Goal: Task Accomplishment & Management: Use online tool/utility

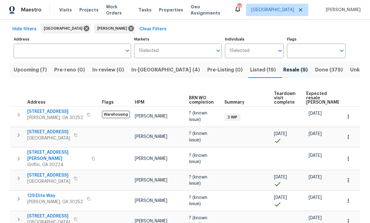
scroll to position [23, 0]
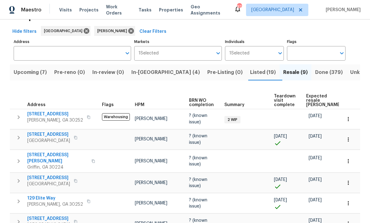
click at [112, 73] on span "In-review (0)" at bounding box center [108, 72] width 32 height 9
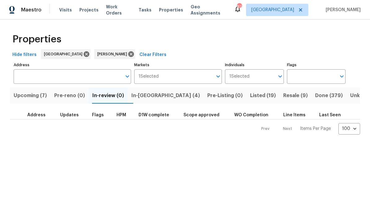
click at [27, 94] on span "Upcoming (7)" at bounding box center [30, 95] width 33 height 9
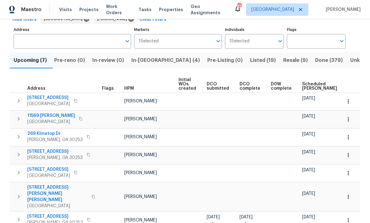
click at [55, 214] on span "446 Noblewood Dr" at bounding box center [55, 217] width 56 height 6
click at [51, 214] on span "446 Noblewood Dr" at bounding box center [55, 217] width 56 height 6
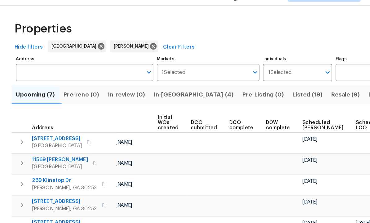
scroll to position [0, 0]
click at [260, 117] on span "Scheduled COE" at bounding box center [275, 121] width 35 height 9
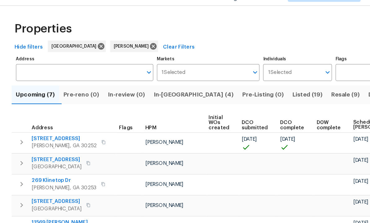
click at [43, 148] on span "35 Hampton Oaks Dr" at bounding box center [48, 151] width 43 height 6
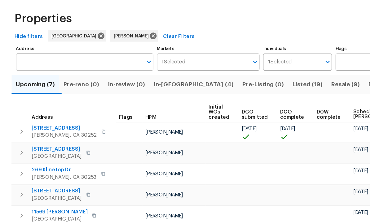
click at [48, 130] on span "446 Noblewood Dr" at bounding box center [55, 133] width 56 height 6
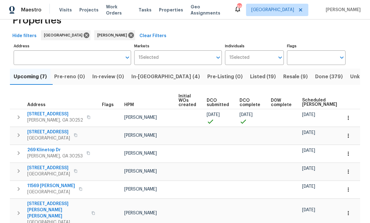
click at [76, 76] on span "Pre-reno (0)" at bounding box center [69, 76] width 31 height 9
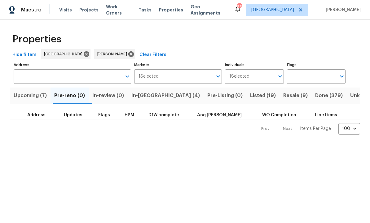
click at [37, 98] on span "Upcoming (7)" at bounding box center [30, 95] width 33 height 9
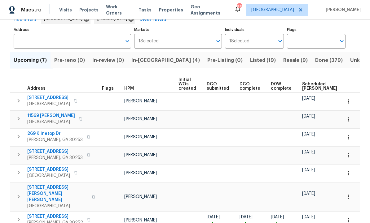
scroll to position [35, 0]
click at [349, 218] on icon "button" at bounding box center [348, 221] width 6 height 6
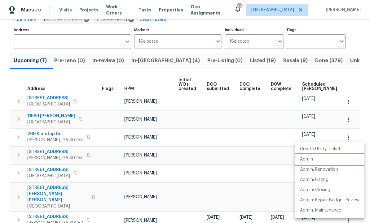
click at [315, 160] on li "Admin" at bounding box center [329, 159] width 69 height 10
click at [18, 211] on div at bounding box center [185, 111] width 370 height 223
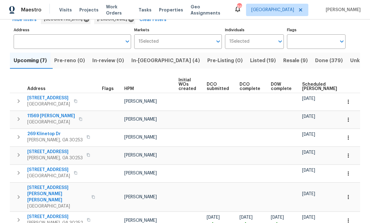
click at [18, 216] on icon "button" at bounding box center [18, 219] width 7 height 7
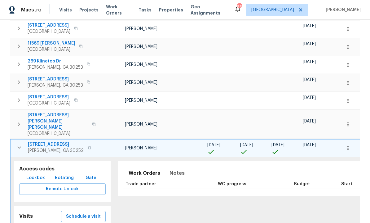
scroll to position [109, 0]
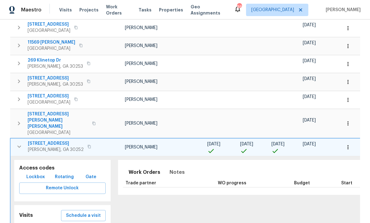
click at [37, 173] on span "Lockbox" at bounding box center [35, 177] width 19 height 8
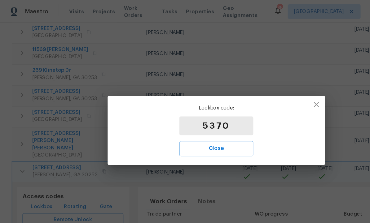
scroll to position [105, 0]
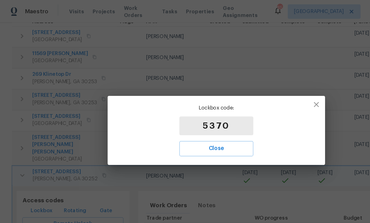
click at [185, 127] on span "Close" at bounding box center [185, 127] width 50 height 8
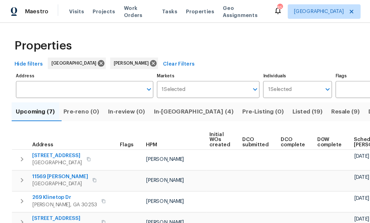
scroll to position [0, 0]
click at [151, 97] on span "In-reno (4)" at bounding box center [165, 95] width 68 height 9
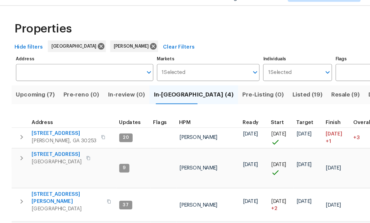
scroll to position [11, 0]
click at [49, 206] on span "[STREET_ADDRESS][PERSON_NAME]" at bounding box center [57, 212] width 60 height 12
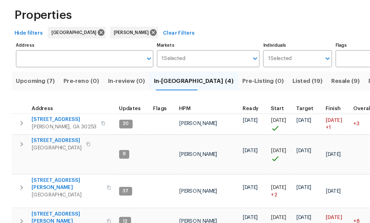
click at [37, 126] on span "201 Autumn Lake Way" at bounding box center [54, 129] width 55 height 6
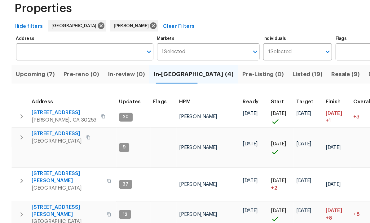
click at [28, 91] on span "Upcoming (7)" at bounding box center [30, 95] width 33 height 9
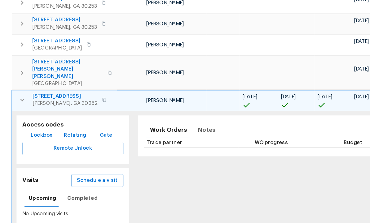
scroll to position [137, 0]
click at [39, 112] on span "446 Noblewood Dr" at bounding box center [56, 115] width 56 height 6
click at [20, 114] on icon "button" at bounding box center [18, 117] width 7 height 7
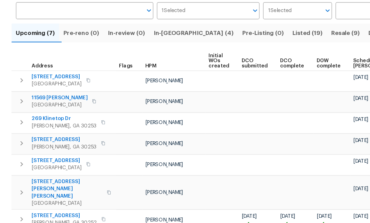
scroll to position [35, 0]
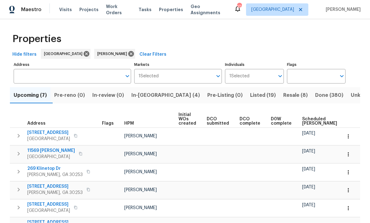
scroll to position [0, 0]
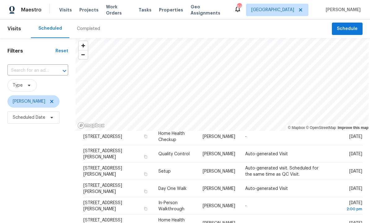
scroll to position [136, 0]
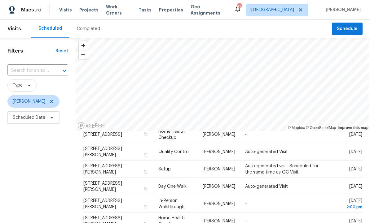
click at [0, 0] on icon at bounding box center [0, 0] width 0 height 0
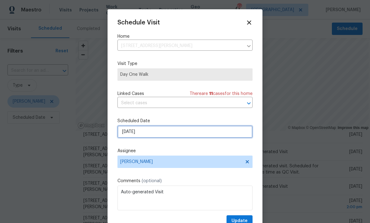
click at [155, 136] on input "10/7/2025" at bounding box center [184, 132] width 135 height 12
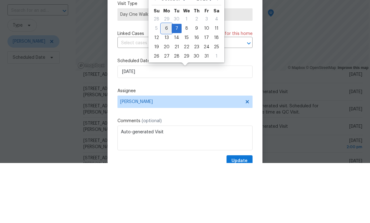
click at [167, 84] on div "6" at bounding box center [166, 88] width 10 height 9
type input "10/6/2025"
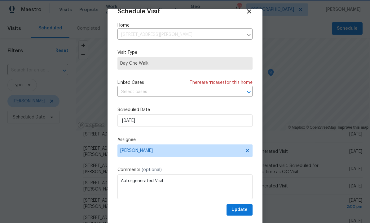
scroll to position [12, 0]
click at [241, 213] on span "Update" at bounding box center [239, 210] width 16 height 8
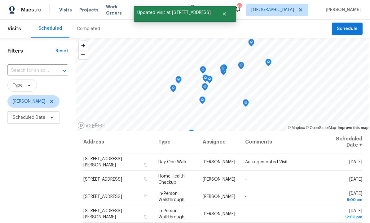
scroll to position [0, 0]
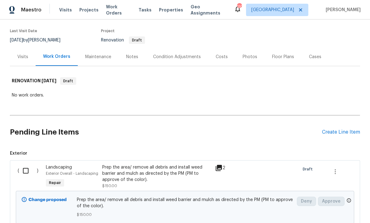
scroll to position [40, 0]
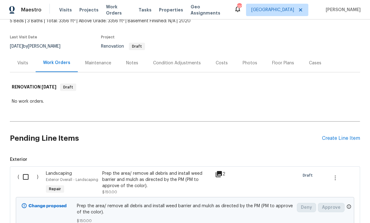
click at [132, 64] on div "Notes" at bounding box center [132, 63] width 12 height 6
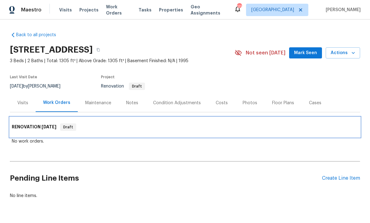
click at [337, 132] on div "RENOVATION [DATE] Draft" at bounding box center [185, 127] width 350 height 20
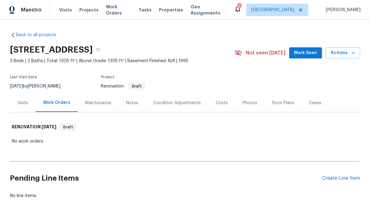
click at [167, 105] on div "Condition Adjustments" at bounding box center [177, 103] width 48 height 6
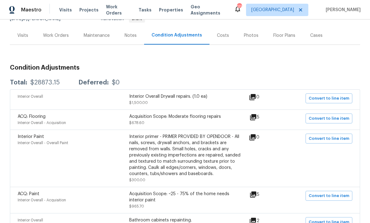
scroll to position [68, 0]
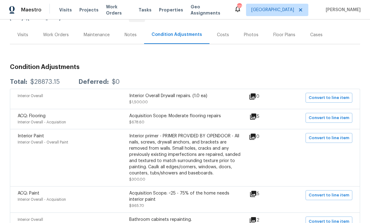
click at [256, 115] on icon at bounding box center [253, 117] width 6 height 6
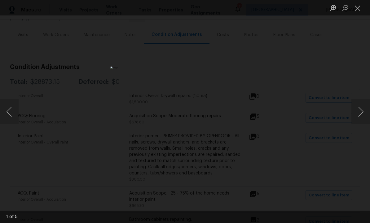
click at [359, 118] on button "Next image" at bounding box center [360, 111] width 19 height 25
click at [360, 113] on button "Next image" at bounding box center [360, 111] width 19 height 25
click at [356, 116] on button "Next image" at bounding box center [360, 111] width 19 height 25
click at [356, 117] on button "Next image" at bounding box center [360, 111] width 19 height 25
click at [356, 115] on button "Next image" at bounding box center [360, 111] width 19 height 25
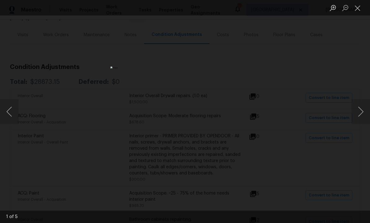
click at [357, 7] on button "Close lightbox" at bounding box center [357, 7] width 12 height 11
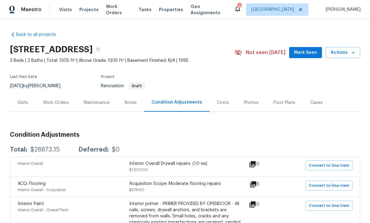
scroll to position [0, 0]
click at [131, 103] on div "Notes" at bounding box center [130, 103] width 12 height 6
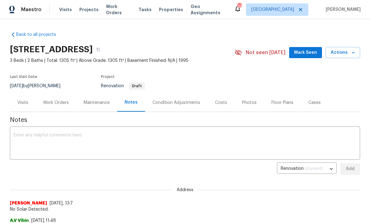
scroll to position [0, 0]
click at [100, 144] on textarea at bounding box center [185, 144] width 342 height 22
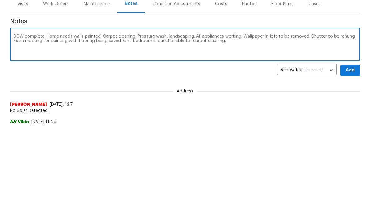
type textarea "D0W complete. Home needs walls painted. Carpet cleaning. Pressure wash, landsca…"
click at [354, 166] on span "Add" at bounding box center [350, 170] width 10 height 8
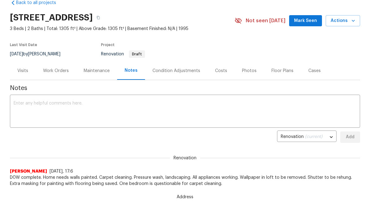
scroll to position [32, 0]
click at [230, 180] on span "D0W complete. Home needs walls painted. Carpet cleaning. Pressure wash, landsca…" at bounding box center [185, 181] width 350 height 12
click at [318, 180] on span "D0W complete. Home needs walls painted. Carpet cleaning. Pressure wash, landsca…" at bounding box center [185, 181] width 350 height 12
click at [233, 184] on span "D0W complete. Home needs walls painted. Carpet cleaning. Pressure wash, landsca…" at bounding box center [185, 181] width 350 height 12
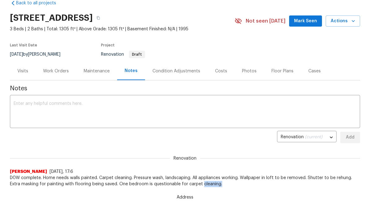
click at [258, 193] on div "Address Rajalakshmi V 10/6/25, 13:7 No Solar Detected." at bounding box center [185, 203] width 350 height 33
click at [65, 170] on span "10/6/25, 17:6" at bounding box center [62, 172] width 24 height 4
click at [61, 107] on textarea at bounding box center [185, 113] width 342 height 22
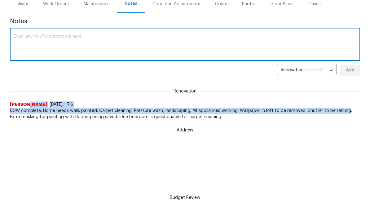
scroll to position [99, 0]
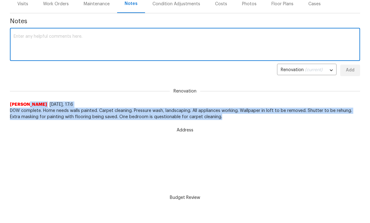
copy div "Brooks 10/6/25, 17:6 D0W complete. Home needs walls painted. Carpet cleaning. P…"
click at [70, 48] on textarea at bounding box center [185, 46] width 342 height 22
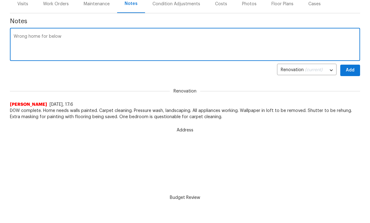
scroll to position [0, 0]
type textarea "Wrong home for below notes. Disregard."
click at [351, 69] on span "Add" at bounding box center [350, 71] width 10 height 8
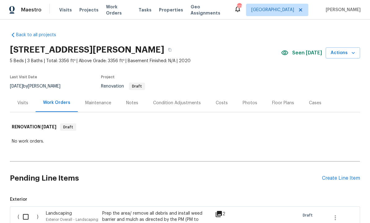
click at [133, 100] on div "Notes" at bounding box center [132, 103] width 12 height 6
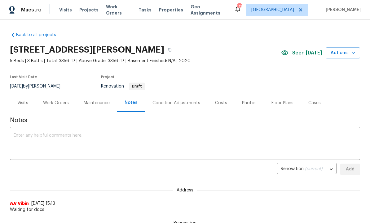
click at [119, 136] on textarea at bounding box center [185, 144] width 342 height 22
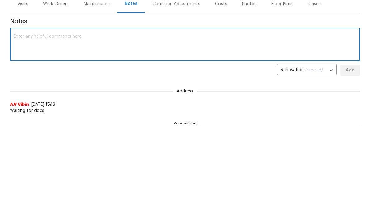
click at [112, 133] on textarea at bounding box center [185, 144] width 342 height 22
paste textarea "Brooks 10/6/25, 17:6 D0W complete. Home needs walls painted. Carpet cleaning. P…"
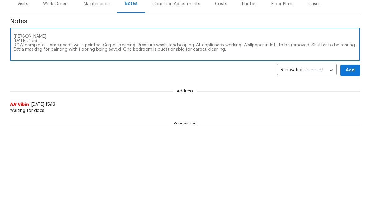
click at [33, 133] on textarea "Brooks 10/6/25, 17:6 D0W complete. Home needs walls painted. Carpet cleaning. P…" at bounding box center [185, 144] width 342 height 22
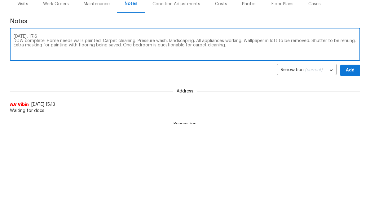
scroll to position [99, 0]
type textarea "10/6/25, 17:6 D0W complete. Home needs walls painted. Carpet cleaning. Pressure…"
click at [349, 72] on span "Add" at bounding box center [350, 71] width 10 height 8
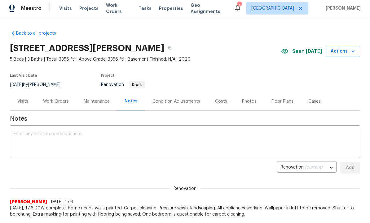
scroll to position [0, 0]
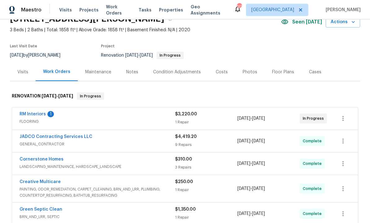
scroll to position [36, 0]
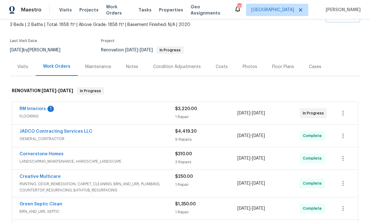
click at [37, 110] on link "RM Interiors" at bounding box center [33, 109] width 26 height 4
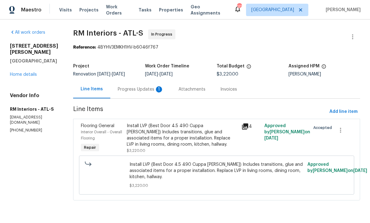
click at [137, 88] on div "Progress Updates 1" at bounding box center [141, 89] width 46 height 6
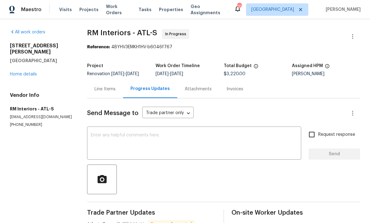
click at [109, 86] on div "Line Items" at bounding box center [104, 89] width 21 height 6
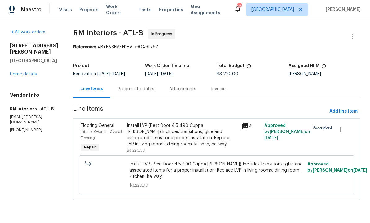
click at [142, 88] on div "Progress Updates" at bounding box center [136, 89] width 37 height 6
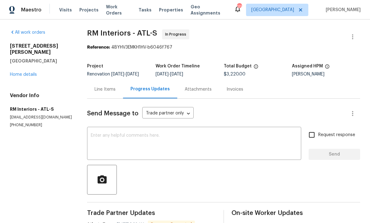
click at [153, 141] on textarea at bounding box center [194, 144] width 206 height 22
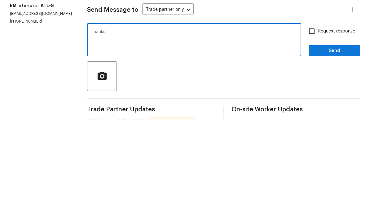
type textarea "Thanks"
click at [332, 151] on span "Send" at bounding box center [333, 155] width 41 height 8
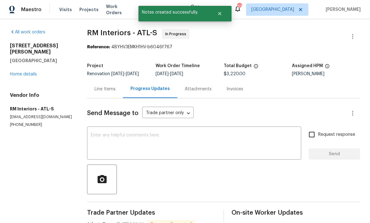
scroll to position [13, 0]
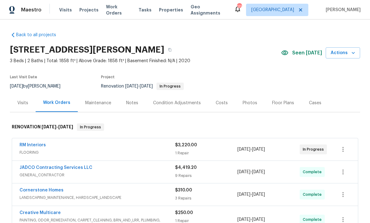
click at [129, 100] on div "Notes" at bounding box center [132, 103] width 12 height 6
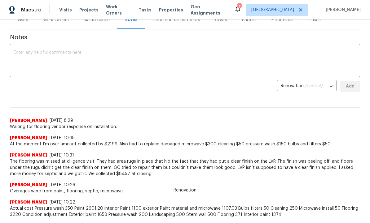
scroll to position [83, 0]
click at [75, 62] on textarea at bounding box center [185, 61] width 342 height 22
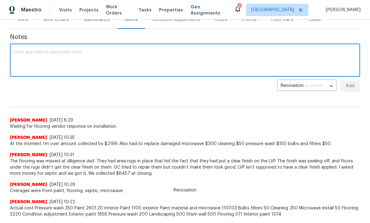
type textarea "D"
type textarea "Flooring install today. Hope to QC tomorrow."
click at [349, 89] on span "Add" at bounding box center [350, 86] width 10 height 8
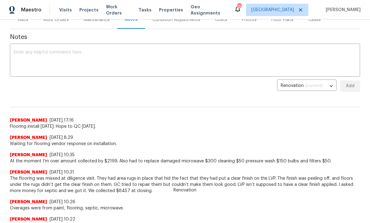
click at [215, 157] on div "Wesley Brooks 10/3/25, 10:35" at bounding box center [185, 155] width 350 height 6
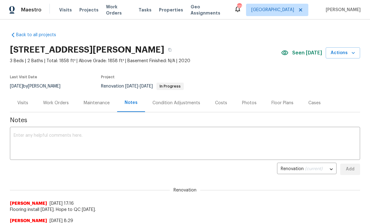
scroll to position [0, 0]
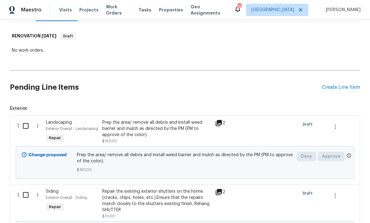
scroll to position [88, 0]
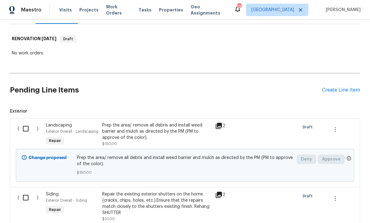
click at [26, 129] on input "checkbox" at bounding box center [28, 128] width 18 height 13
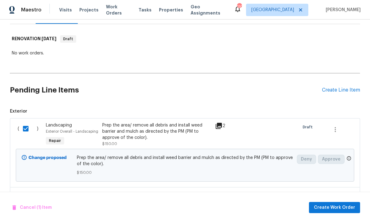
scroll to position [88, 0]
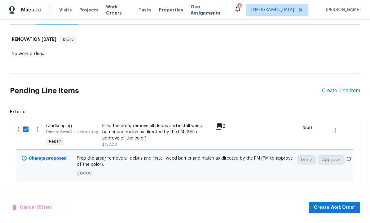
click at [25, 131] on input "checkbox" at bounding box center [28, 129] width 18 height 13
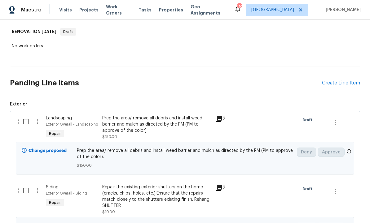
scroll to position [93, 0]
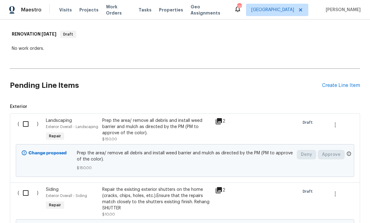
click at [25, 124] on input "checkbox" at bounding box center [28, 124] width 18 height 13
checkbox input "true"
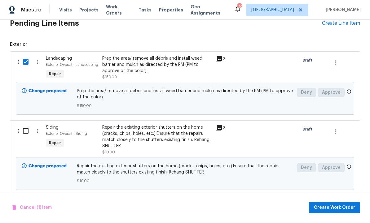
scroll to position [156, 0]
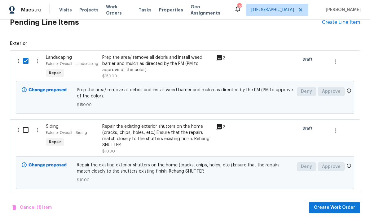
click at [23, 131] on input "checkbox" at bounding box center [28, 130] width 18 height 13
checkbox input "true"
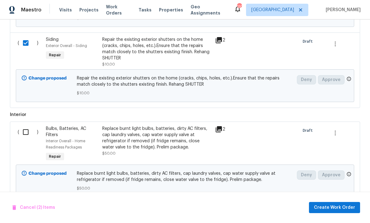
scroll to position [244, 0]
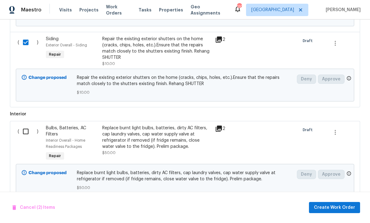
click at [23, 134] on input "checkbox" at bounding box center [28, 131] width 18 height 13
checkbox input "true"
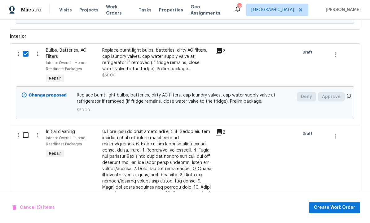
scroll to position [325, 0]
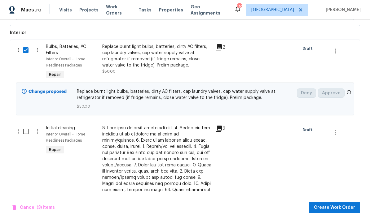
click at [26, 136] on input "checkbox" at bounding box center [28, 131] width 18 height 13
checkbox input "true"
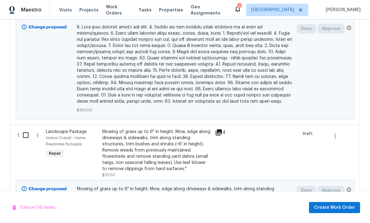
scroll to position [609, 0]
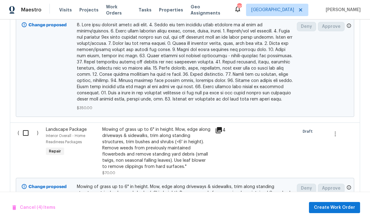
click at [26, 129] on input "checkbox" at bounding box center [28, 133] width 18 height 13
checkbox input "true"
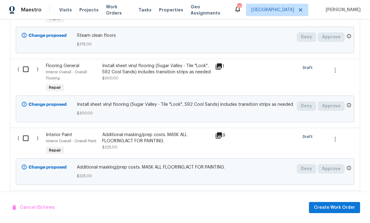
scroll to position [849, 0]
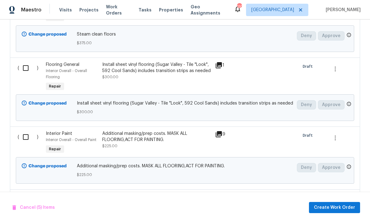
click at [27, 133] on input "checkbox" at bounding box center [28, 137] width 18 height 13
checkbox input "true"
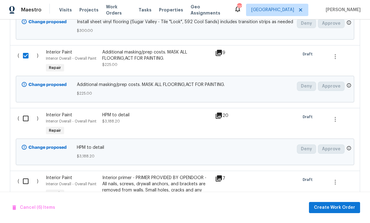
scroll to position [930, 0]
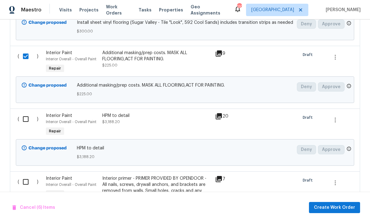
click at [25, 117] on input "checkbox" at bounding box center [28, 119] width 18 height 13
checkbox input "true"
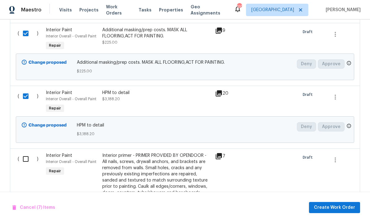
scroll to position [956, 0]
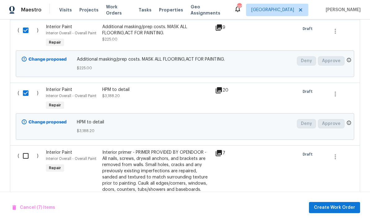
click at [26, 154] on input "checkbox" at bounding box center [28, 156] width 18 height 13
checkbox input "true"
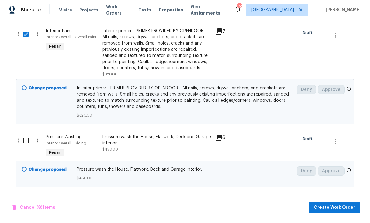
scroll to position [1078, 0]
click at [26, 138] on input "checkbox" at bounding box center [28, 140] width 18 height 13
checkbox input "true"
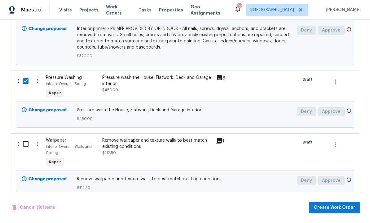
scroll to position [1137, 0]
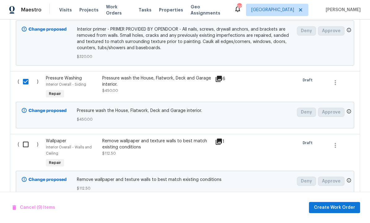
click at [26, 144] on input "checkbox" at bounding box center [28, 144] width 18 height 13
checkbox input "true"
click at [328, 208] on span "Create Work Order" at bounding box center [334, 208] width 41 height 8
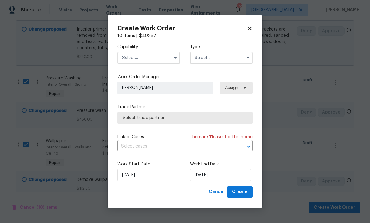
click at [151, 59] on input "text" at bounding box center [148, 58] width 63 height 12
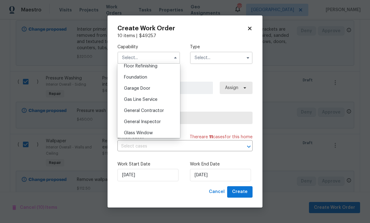
scroll to position [258, 0]
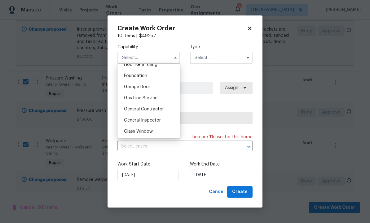
click at [158, 110] on span "General Contractor" at bounding box center [144, 109] width 40 height 4
type input "General Contractor"
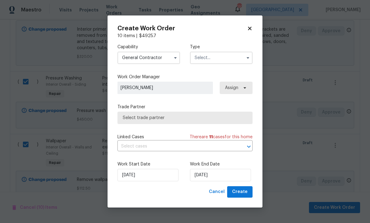
click at [217, 57] on input "text" at bounding box center [221, 58] width 63 height 12
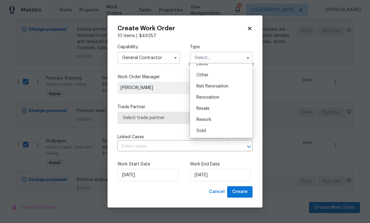
scroll to position [74, 0]
click at [216, 98] on span "Renovation" at bounding box center [207, 97] width 23 height 4
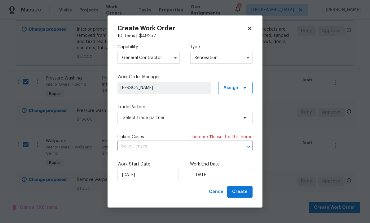
type input "Renovation"
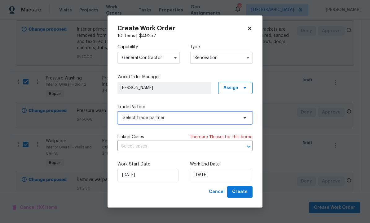
click at [180, 117] on span "Select trade partner" at bounding box center [180, 118] width 115 height 6
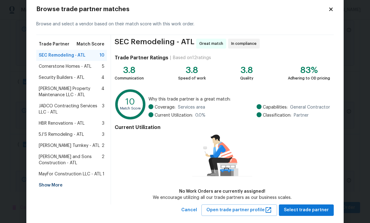
scroll to position [14, 0]
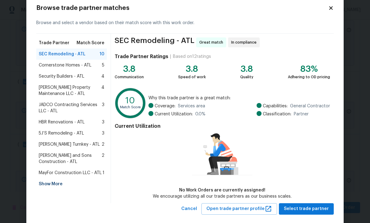
click at [81, 172] on span "MayFor Construction LLC - ATL" at bounding box center [70, 173] width 63 height 6
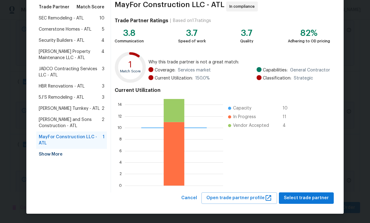
scroll to position [50, 0]
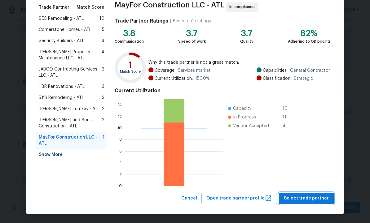
click at [301, 198] on span "Select trade partner" at bounding box center [306, 199] width 45 height 8
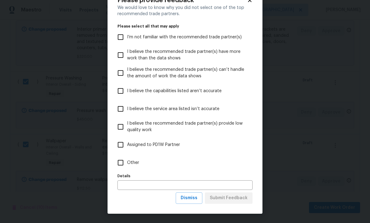
scroll to position [22, 0]
click at [190, 199] on span "Dismiss" at bounding box center [188, 198] width 17 height 8
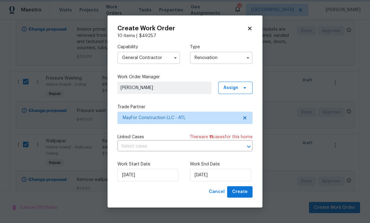
scroll to position [0, 0]
click at [218, 175] on input "[DATE]" at bounding box center [220, 175] width 61 height 12
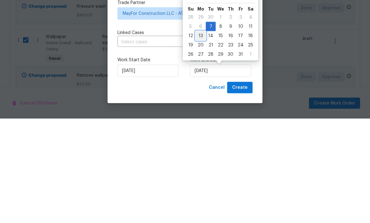
click at [197, 136] on div "13" at bounding box center [200, 140] width 10 height 9
type input "[DATE]"
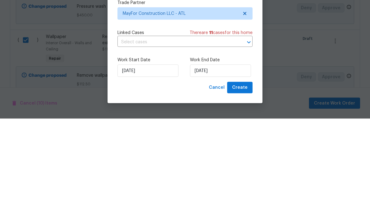
scroll to position [21, 0]
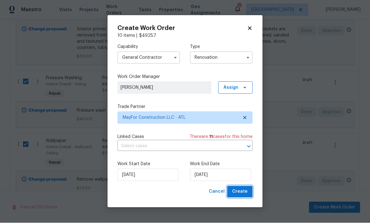
click at [238, 192] on span "Create" at bounding box center [239, 192] width 15 height 8
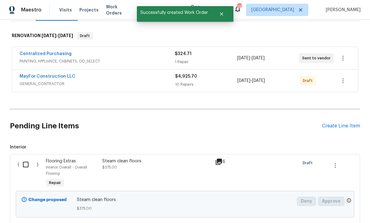
scroll to position [92, 0]
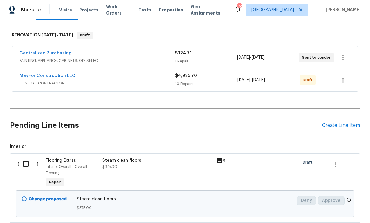
click at [26, 158] on input "checkbox" at bounding box center [28, 164] width 18 height 13
checkbox input "true"
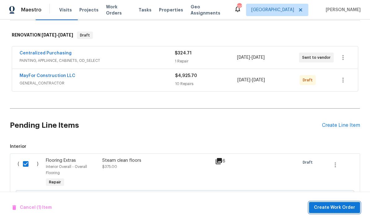
click at [327, 206] on span "Create Work Order" at bounding box center [334, 208] width 41 height 8
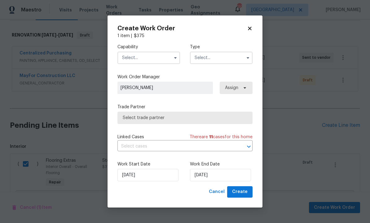
click at [148, 54] on input "text" at bounding box center [148, 58] width 63 height 12
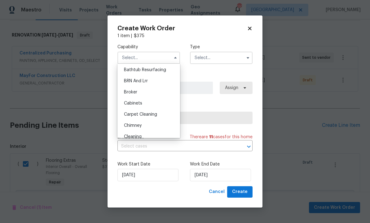
scroll to position [36, 0]
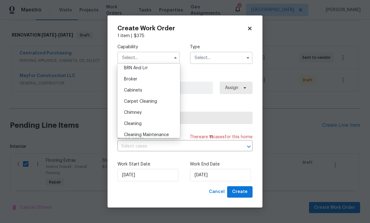
click at [157, 104] on div "Carpet Cleaning" at bounding box center [148, 101] width 59 height 11
type input "Carpet Cleaning"
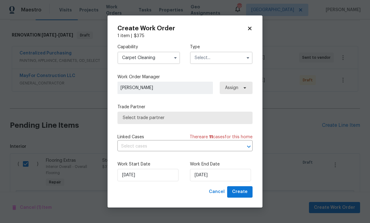
click at [216, 59] on input "text" at bounding box center [221, 58] width 63 height 12
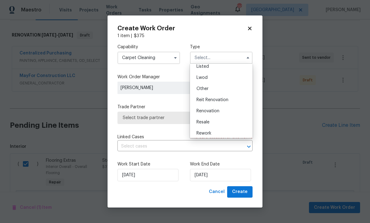
scroll to position [67, 0]
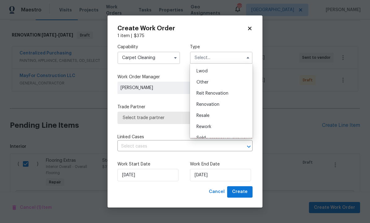
click at [222, 106] on div "Renovation" at bounding box center [220, 104] width 59 height 11
type input "Renovation"
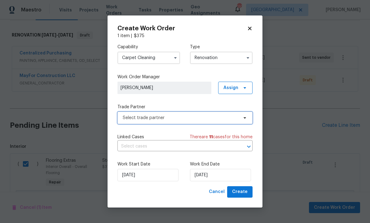
click at [180, 121] on span "Select trade partner" at bounding box center [184, 118] width 135 height 12
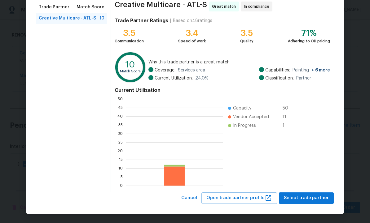
scroll to position [50, 0]
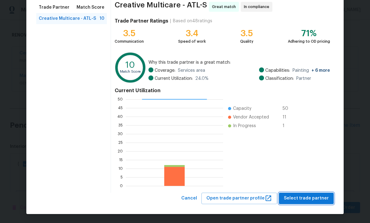
click at [302, 198] on span "Select trade partner" at bounding box center [306, 199] width 45 height 8
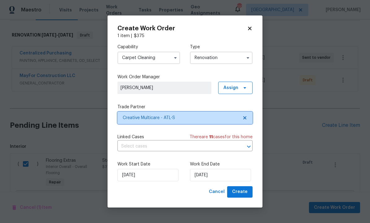
scroll to position [0, 0]
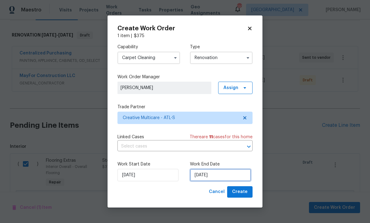
click at [223, 175] on input "[DATE]" at bounding box center [220, 175] width 61 height 12
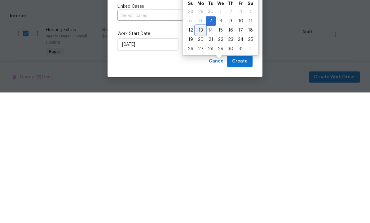
click at [202, 157] on div "13" at bounding box center [200, 161] width 10 height 9
type input "[DATE]"
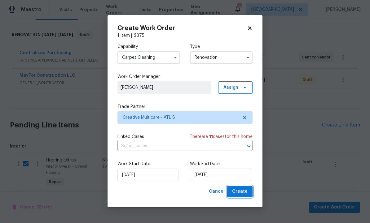
click at [241, 193] on span "Create" at bounding box center [239, 192] width 15 height 8
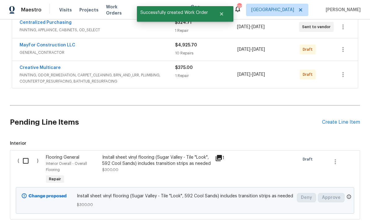
scroll to position [127, 0]
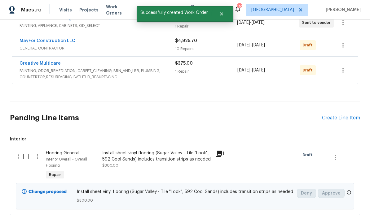
click at [26, 150] on input "checkbox" at bounding box center [28, 156] width 18 height 13
checkbox input "true"
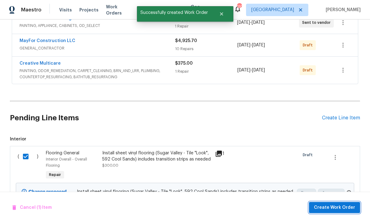
click at [328, 208] on span "Create Work Order" at bounding box center [334, 208] width 41 height 8
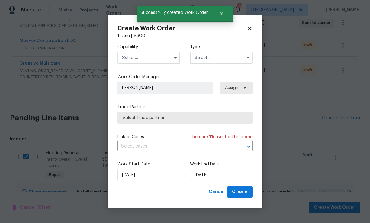
click at [140, 57] on input "text" at bounding box center [148, 58] width 63 height 12
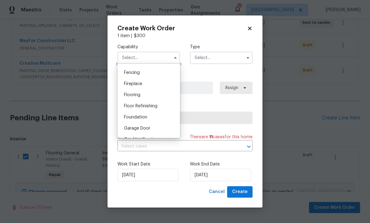
scroll to position [210, 0]
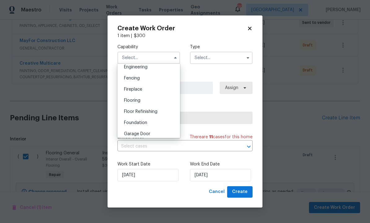
click at [153, 99] on div "Flooring" at bounding box center [148, 100] width 59 height 11
type input "Flooring"
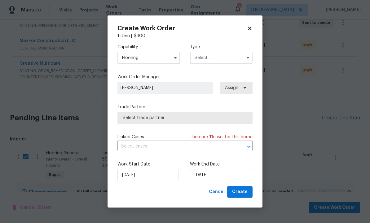
click at [217, 56] on input "text" at bounding box center [221, 58] width 63 height 12
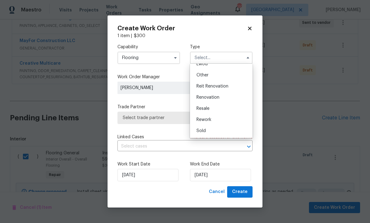
scroll to position [74, 0]
click at [217, 97] on span "Renovation" at bounding box center [207, 97] width 23 height 4
type input "Renovation"
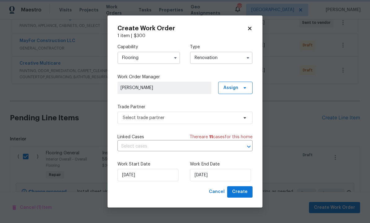
scroll to position [0, 0]
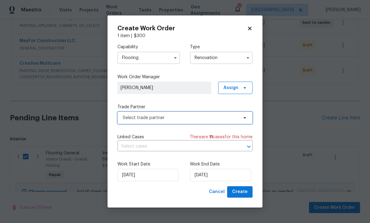
click at [193, 118] on span "Select trade partner" at bounding box center [180, 118] width 115 height 6
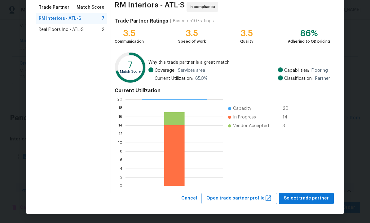
scroll to position [50, 0]
click at [302, 196] on span "Select trade partner" at bounding box center [306, 199] width 45 height 8
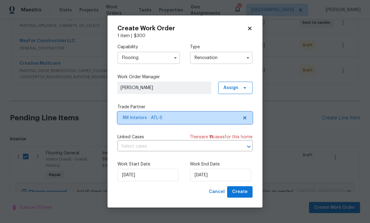
scroll to position [0, 0]
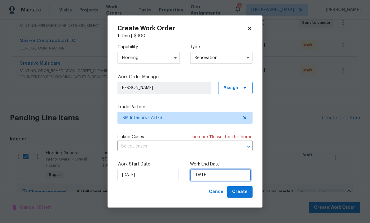
click at [221, 177] on input "[DATE]" at bounding box center [220, 175] width 61 height 12
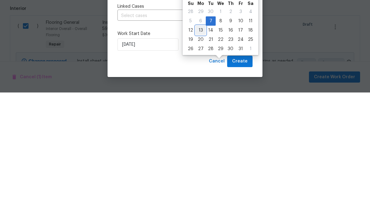
click at [199, 157] on div "13" at bounding box center [200, 161] width 10 height 9
type input "[DATE]"
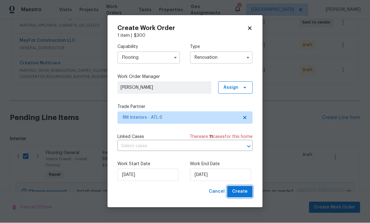
click at [238, 195] on span "Create" at bounding box center [239, 192] width 15 height 8
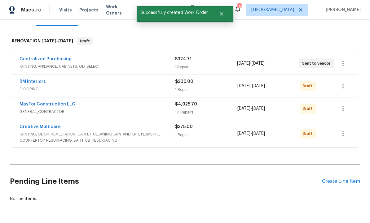
scroll to position [83, 0]
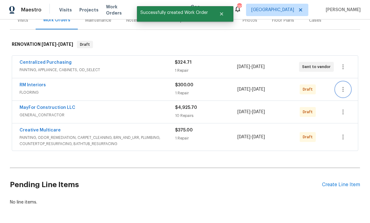
click at [342, 89] on icon "button" at bounding box center [342, 89] width 1 height 5
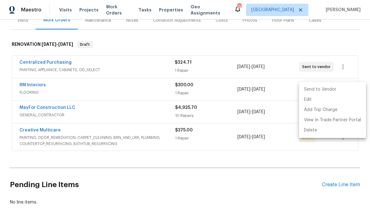
click at [331, 89] on li "Send to Vendor" at bounding box center [332, 90] width 67 height 10
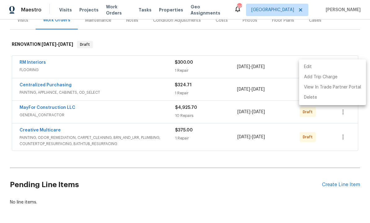
click at [331, 124] on div at bounding box center [185, 111] width 370 height 223
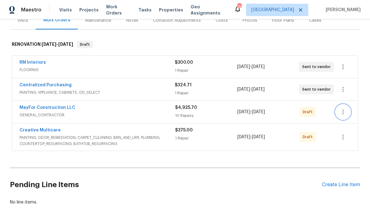
click at [343, 112] on icon "button" at bounding box center [342, 111] width 7 height 7
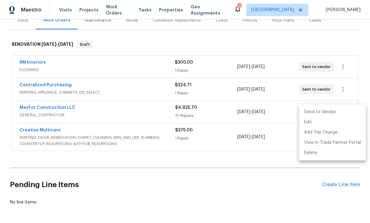
click at [331, 111] on li "Send to Vendor" at bounding box center [332, 112] width 67 height 10
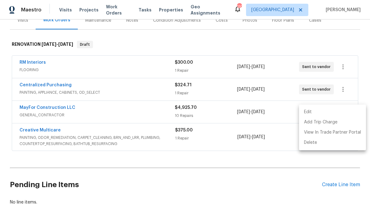
click at [322, 160] on div at bounding box center [185, 111] width 370 height 223
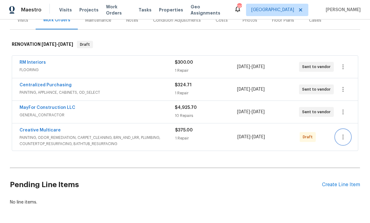
click at [342, 137] on icon "button" at bounding box center [342, 137] width 1 height 5
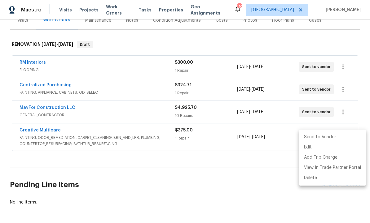
click at [333, 137] on li "Send to Vendor" at bounding box center [332, 137] width 67 height 10
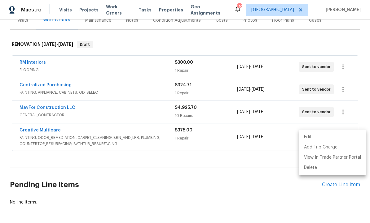
click at [310, 189] on div at bounding box center [185, 111] width 370 height 223
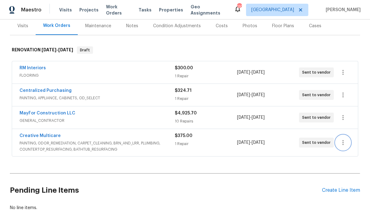
scroll to position [80, 0]
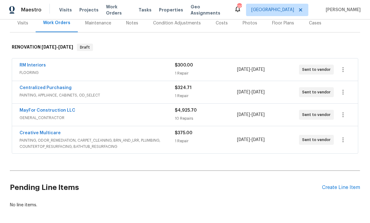
click at [52, 133] on link "Creative Multicare" at bounding box center [40, 133] width 41 height 4
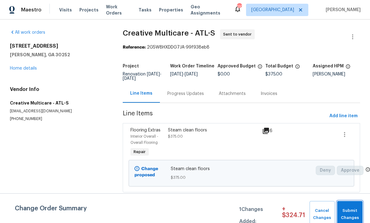
click at [351, 210] on span "Submit Changes" at bounding box center [349, 214] width 19 height 14
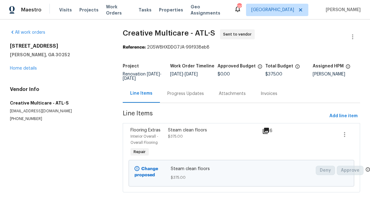
click at [185, 93] on div "Progress Updates" at bounding box center [185, 94] width 37 height 6
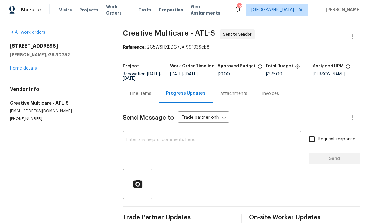
click at [169, 141] on textarea at bounding box center [211, 149] width 171 height 22
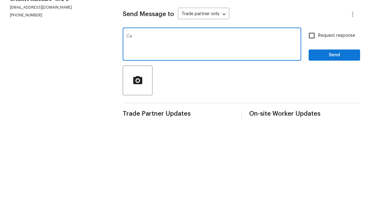
type textarea "C"
type textarea "Any chance you can send someone by to look at this carpet. I’ve got 1 room I’m …"
click at [313, 133] on input "Request response" at bounding box center [311, 139] width 13 height 13
checkbox input "true"
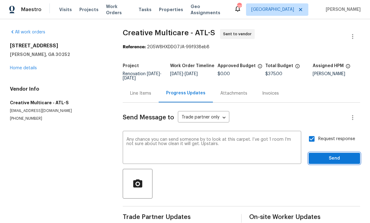
click at [329, 155] on span "Send" at bounding box center [333, 159] width 41 height 8
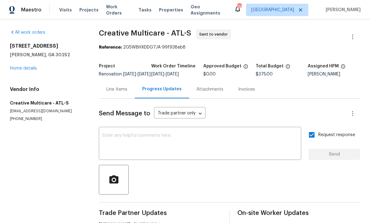
scroll to position [0, 0]
click at [117, 86] on div "Line Items" at bounding box center [116, 89] width 21 height 6
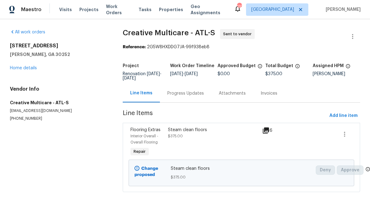
click at [268, 128] on icon at bounding box center [265, 131] width 6 height 6
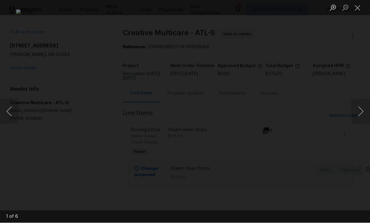
click at [358, 111] on button "Next image" at bounding box center [360, 111] width 19 height 25
click at [355, 116] on button "Next image" at bounding box center [360, 111] width 19 height 25
click at [357, 115] on button "Next image" at bounding box center [360, 111] width 19 height 25
click at [357, 114] on button "Next image" at bounding box center [360, 111] width 19 height 25
click at [356, 115] on button "Next image" at bounding box center [360, 111] width 19 height 25
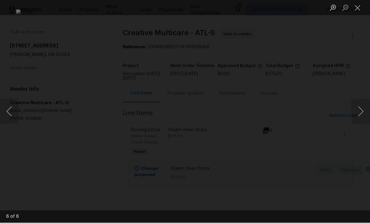
click at [354, 115] on button "Next image" at bounding box center [360, 111] width 19 height 25
click at [356, 8] on button "Close lightbox" at bounding box center [357, 7] width 12 height 11
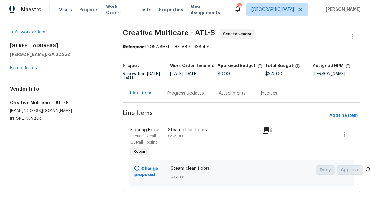
click at [188, 92] on div "Progress Updates" at bounding box center [185, 94] width 37 height 6
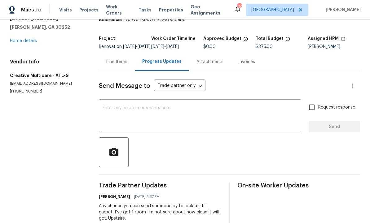
scroll to position [27, 0]
click at [162, 123] on textarea at bounding box center [199, 117] width 195 height 22
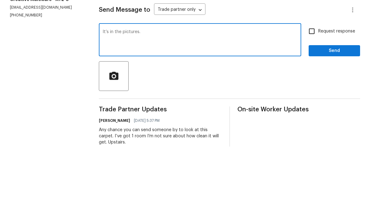
type textarea "It’s in the pictures."
click at [315, 101] on input "Request response" at bounding box center [311, 107] width 13 height 13
checkbox input "true"
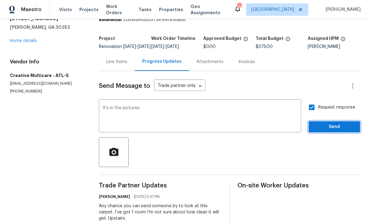
click at [329, 124] on span "Send" at bounding box center [333, 128] width 41 height 8
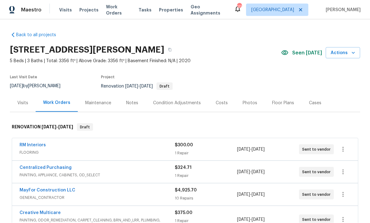
click at [223, 100] on div "Costs" at bounding box center [221, 103] width 12 height 6
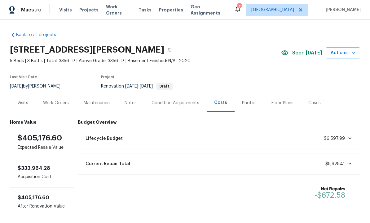
click at [55, 100] on div "Work Orders" at bounding box center [56, 103] width 26 height 6
